Goal: Submit feedback/report problem

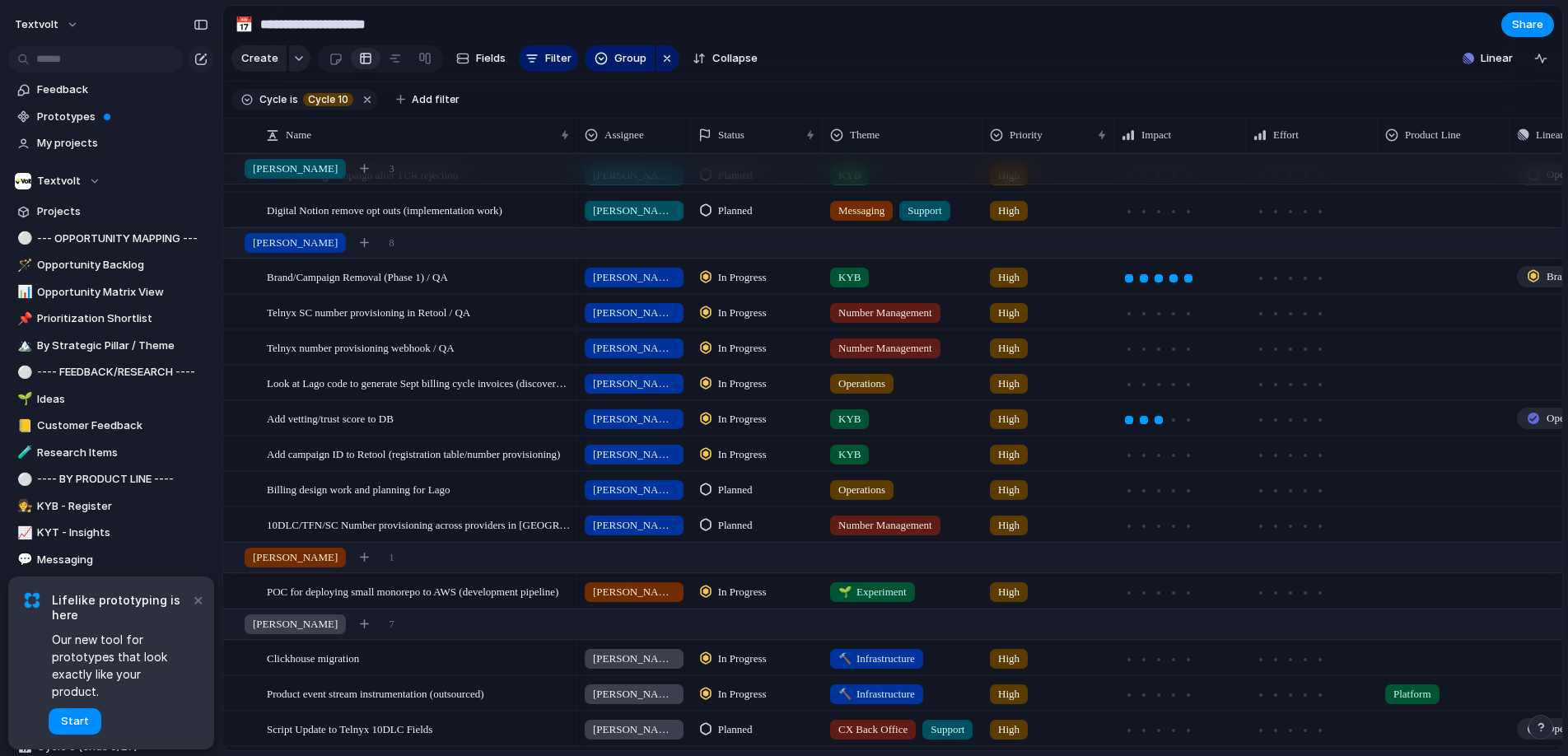
scroll to position [81, 0]
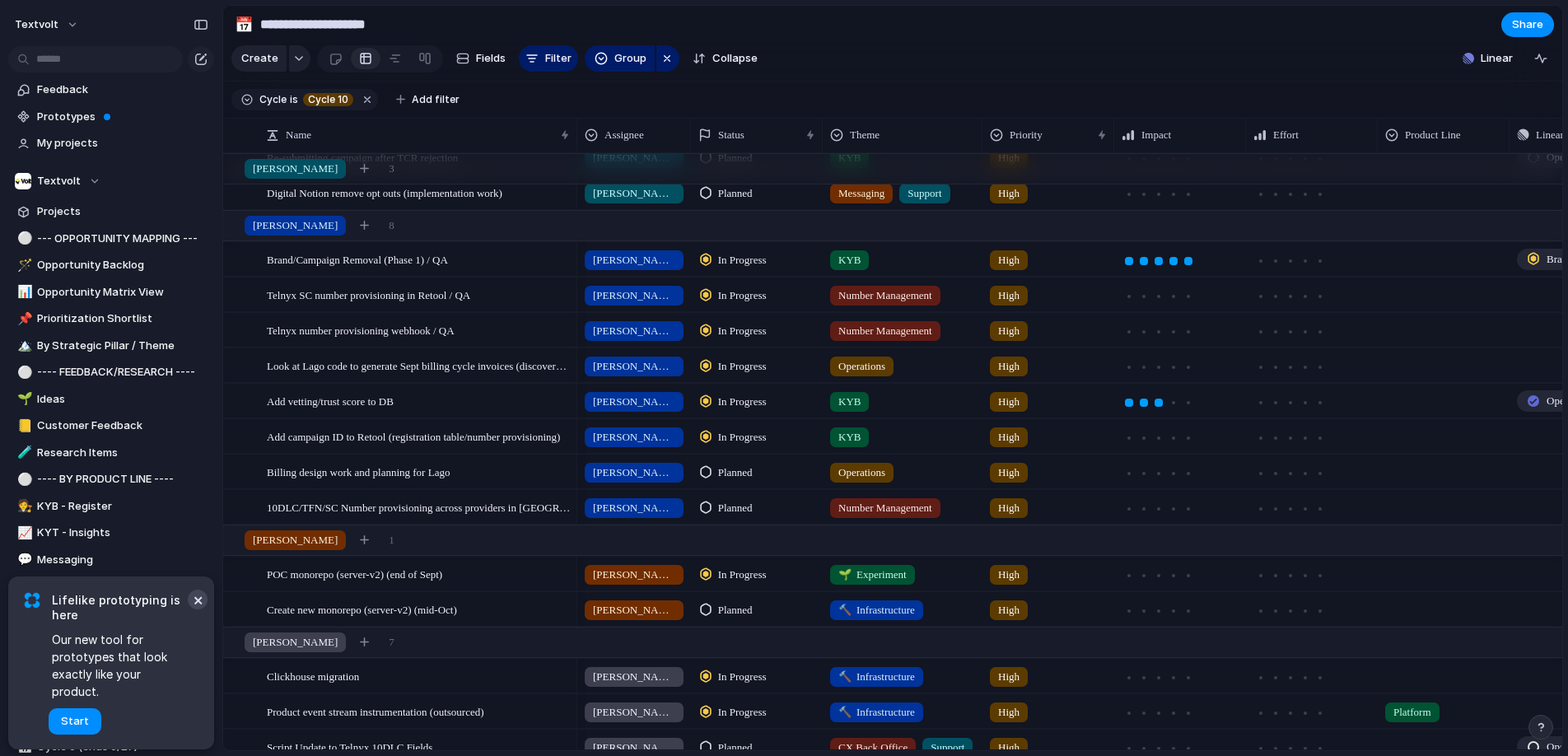
click at [200, 610] on button "×" at bounding box center [197, 599] width 19 height 19
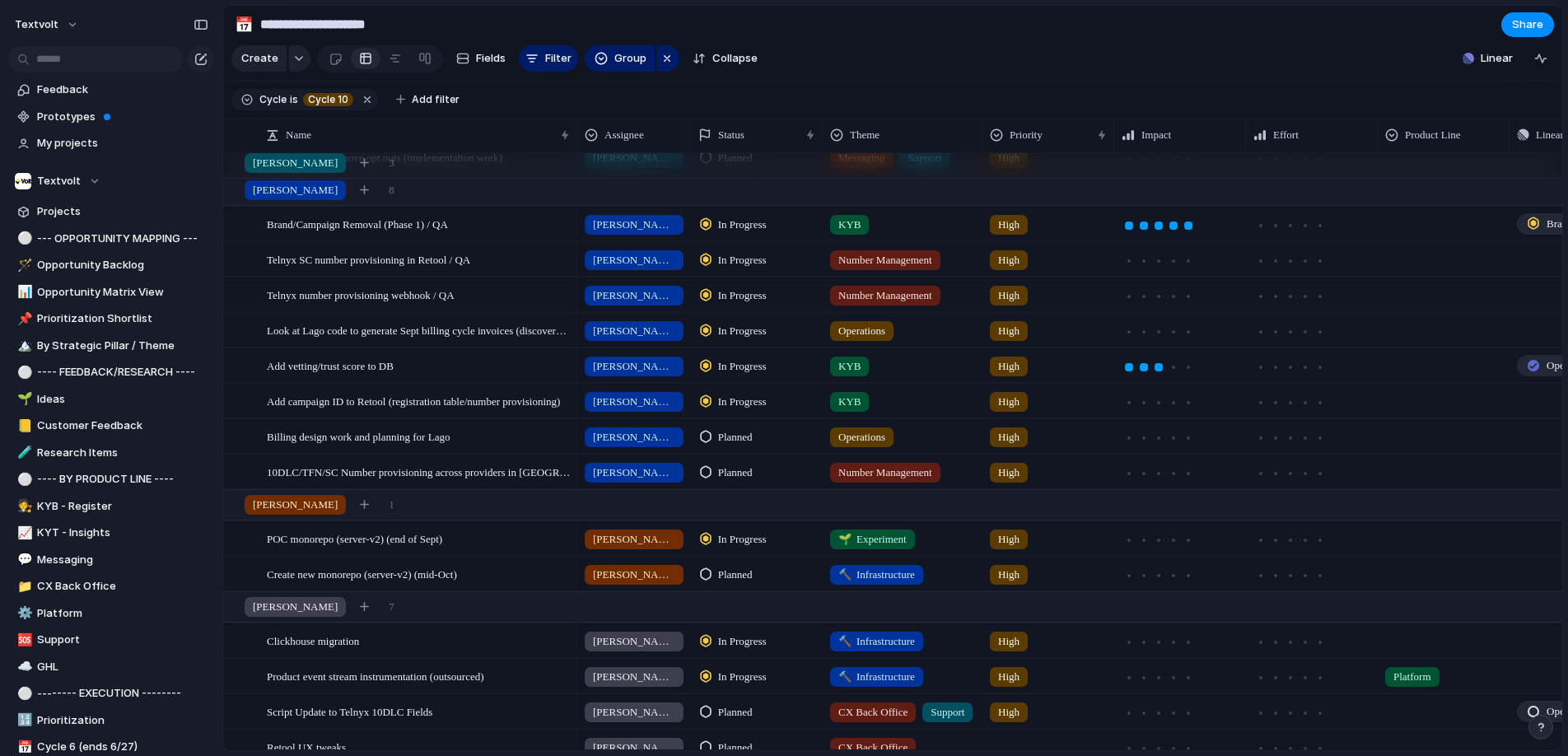
scroll to position [0, 0]
